Goal: Find specific page/section: Find specific page/section

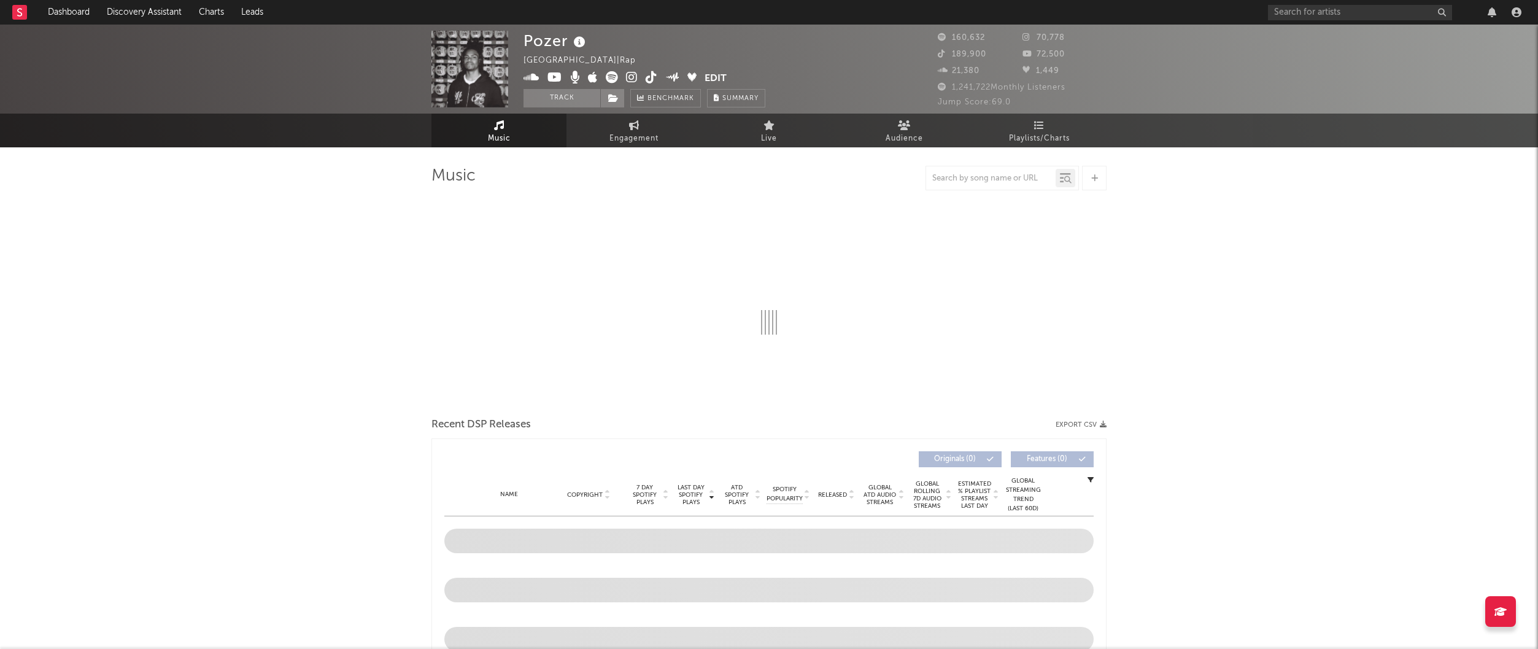
select select "6m"
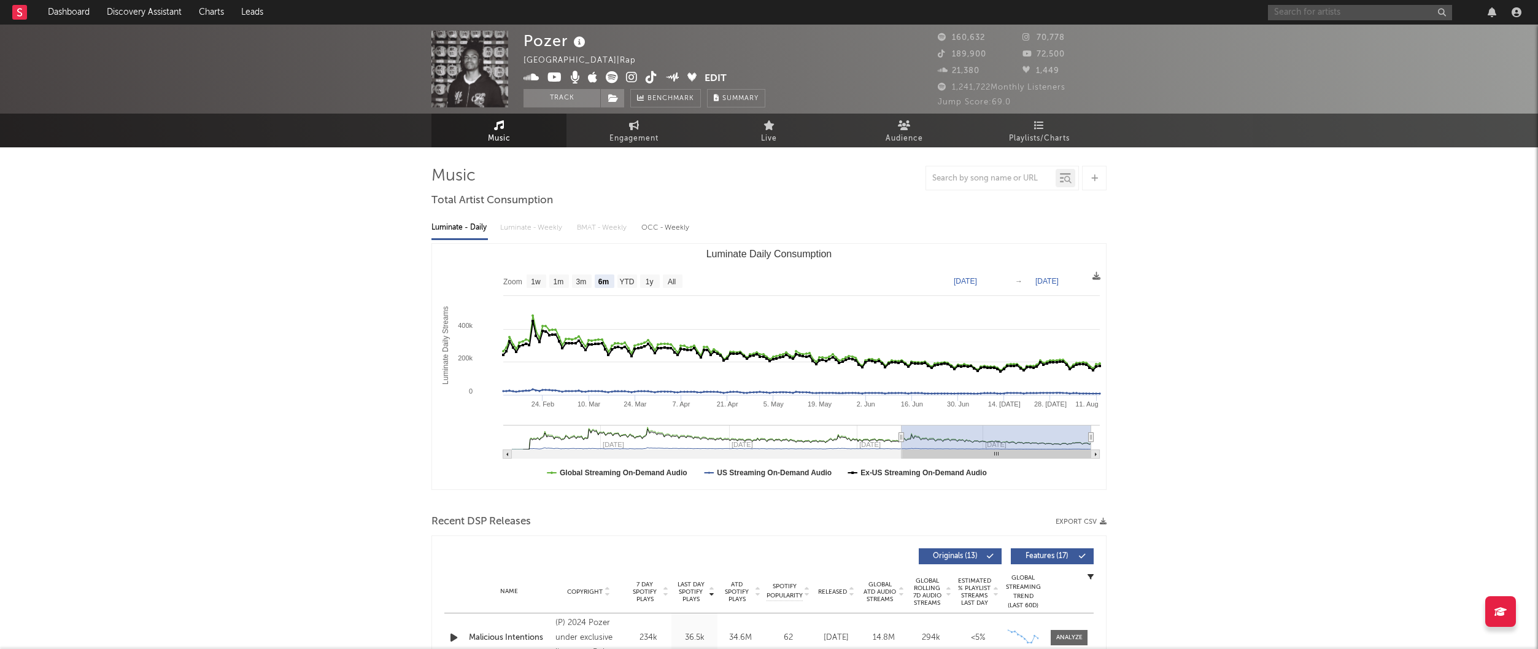
click at [1334, 10] on input "text" at bounding box center [1360, 12] width 184 height 15
type input "S"
type input "163MARG"
click at [1348, 36] on div "163Margs" at bounding box center [1378, 36] width 135 height 15
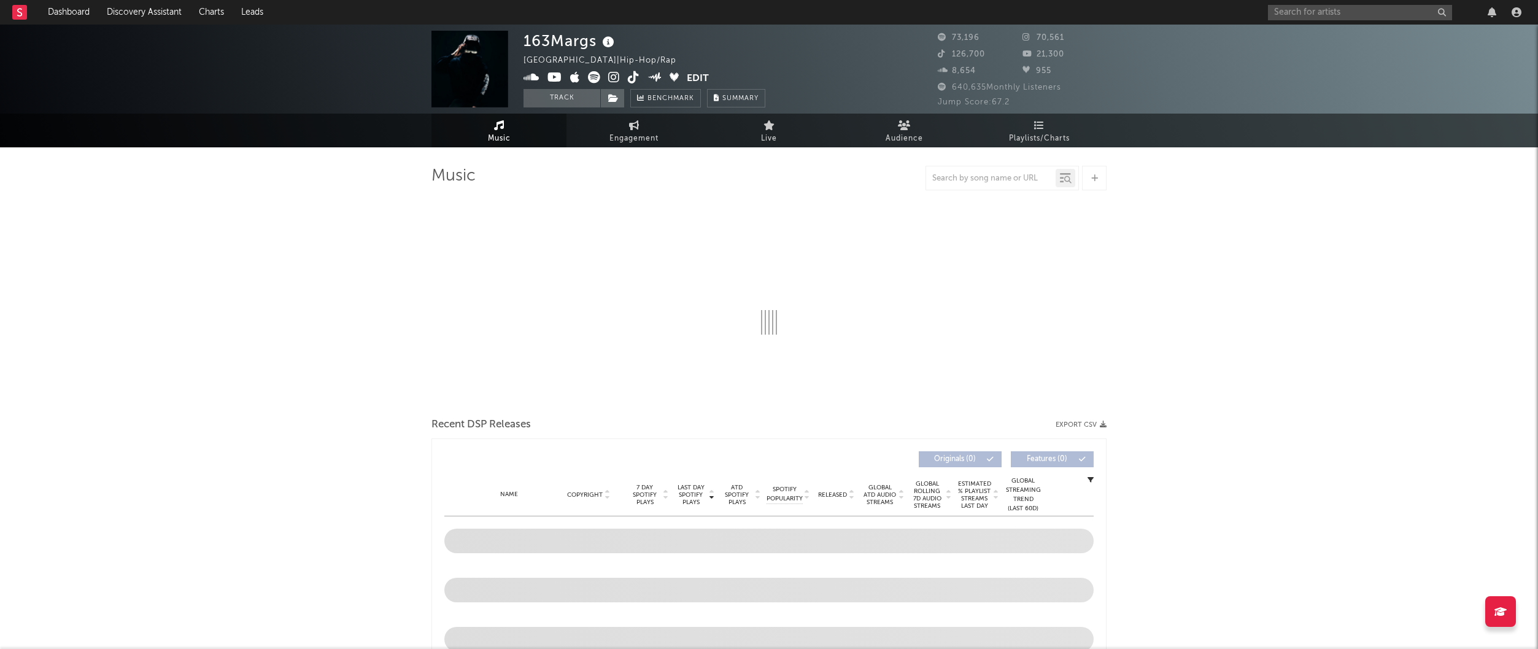
select select "6m"
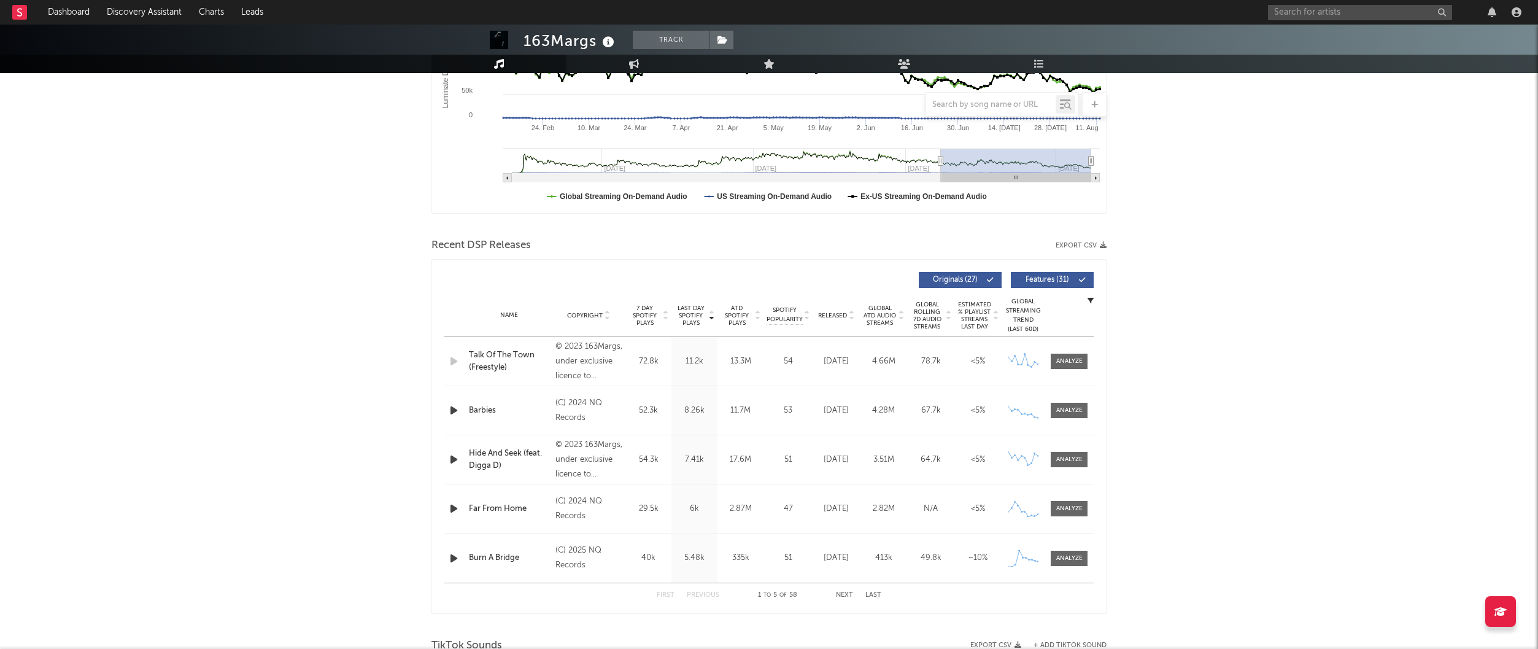
scroll to position [269, 0]
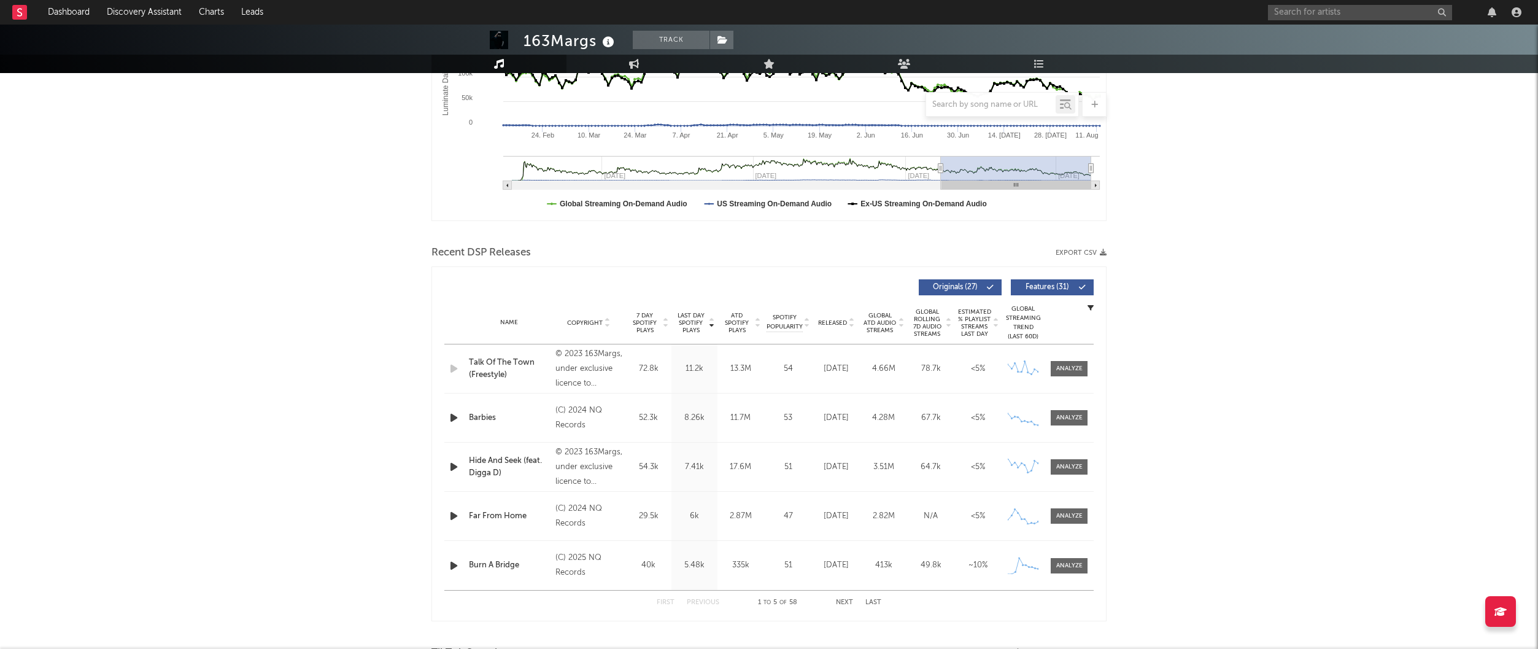
drag, startPoint x: 306, startPoint y: 230, endPoint x: 317, endPoint y: 222, distance: 13.6
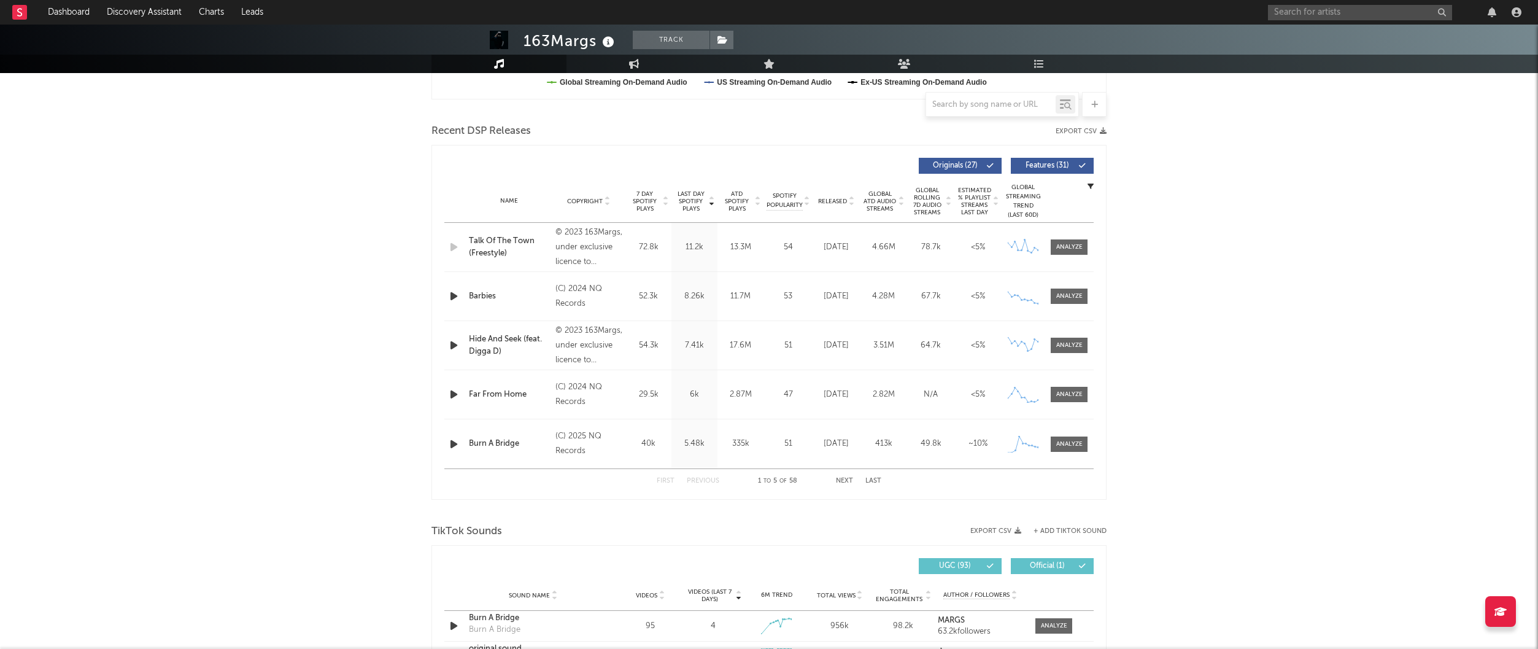
scroll to position [392, 0]
click at [346, 183] on div "163Margs Track [GEOGRAPHIC_DATA] | Hip-Hop/Rap Edit Track Benchmark Summary 73,…" at bounding box center [769, 560] width 1538 height 1854
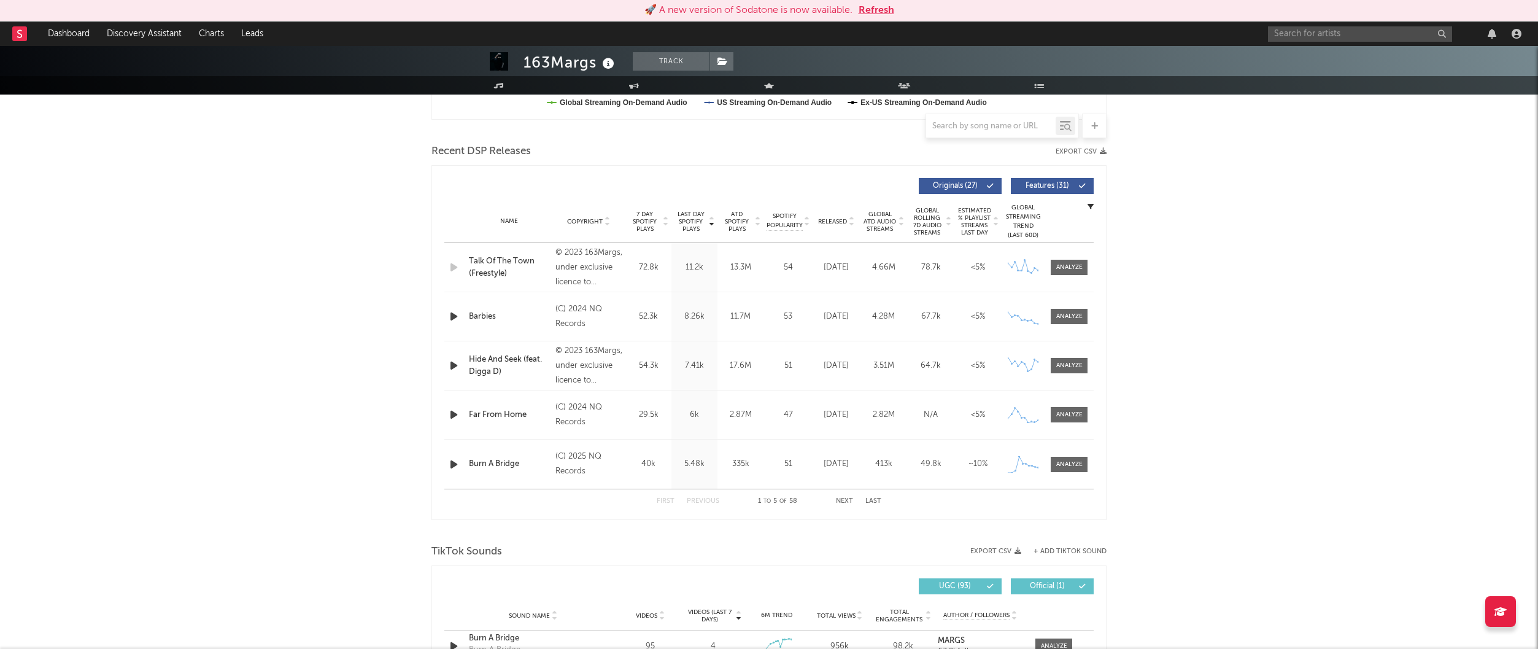
click at [287, 204] on div "163Margs Track [GEOGRAPHIC_DATA] | Hip-Hop/Rap Edit Track Benchmark Summary 73,…" at bounding box center [769, 581] width 1538 height 1854
